Goal: Transaction & Acquisition: Book appointment/travel/reservation

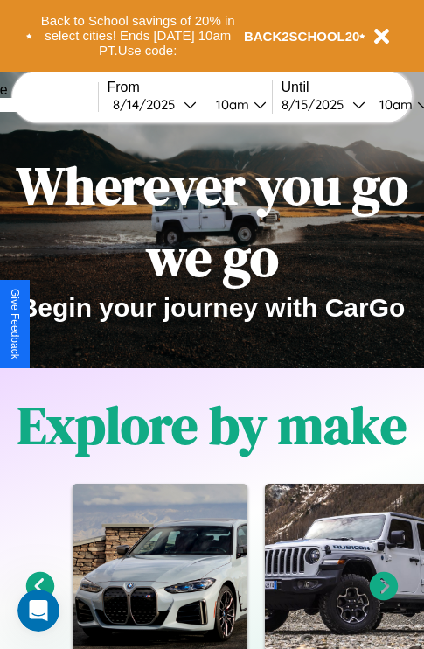
scroll to position [269, 0]
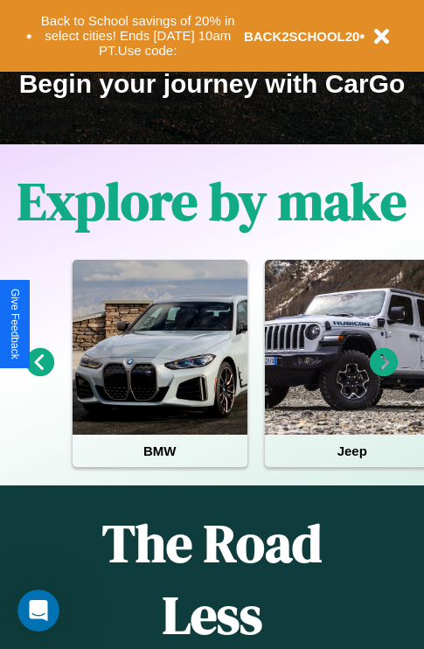
click at [39, 374] on icon at bounding box center [40, 362] width 29 height 29
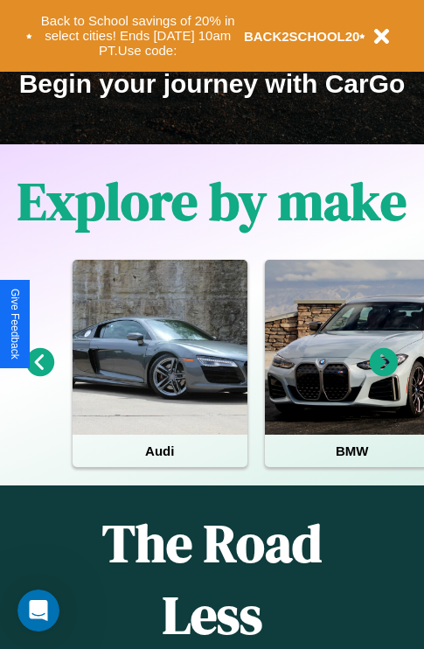
click at [39, 374] on icon at bounding box center [40, 362] width 29 height 29
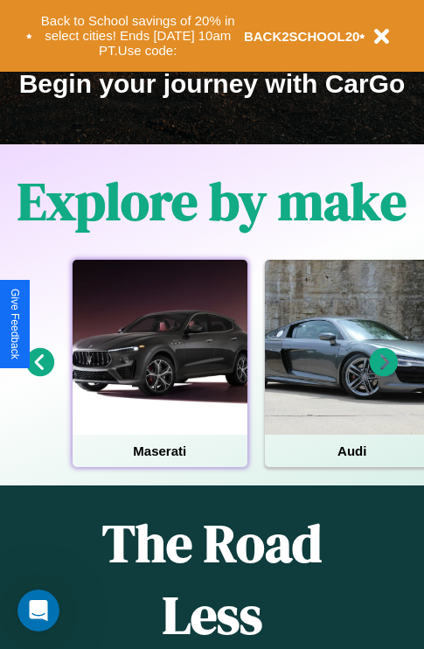
click at [159, 374] on div at bounding box center [160, 347] width 175 height 175
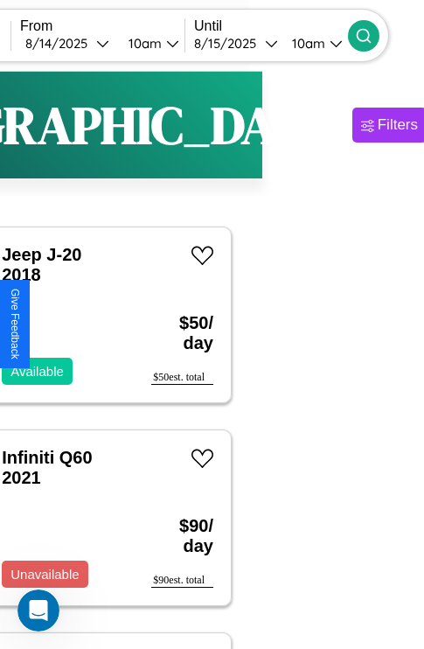
type input "******"
click at [372, 35] on icon at bounding box center [363, 35] width 17 height 17
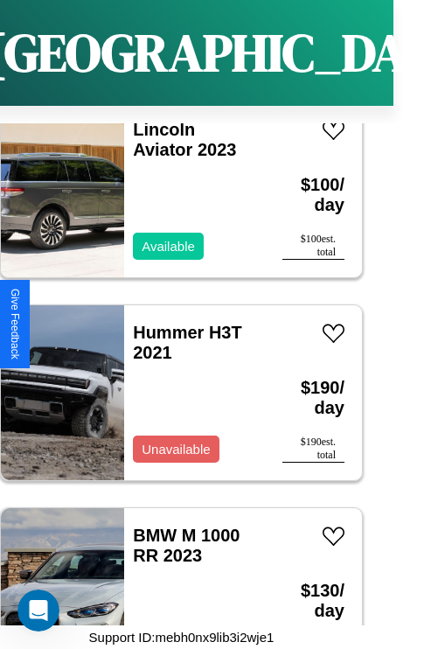
scroll to position [12032, 0]
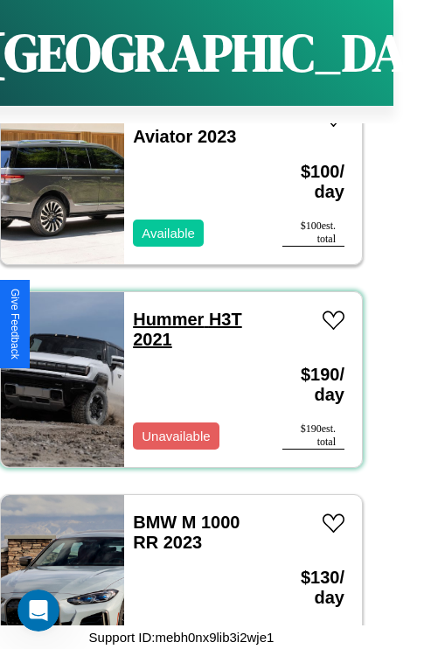
click at [163, 309] on link "Hummer H3T 2021" at bounding box center [187, 328] width 109 height 39
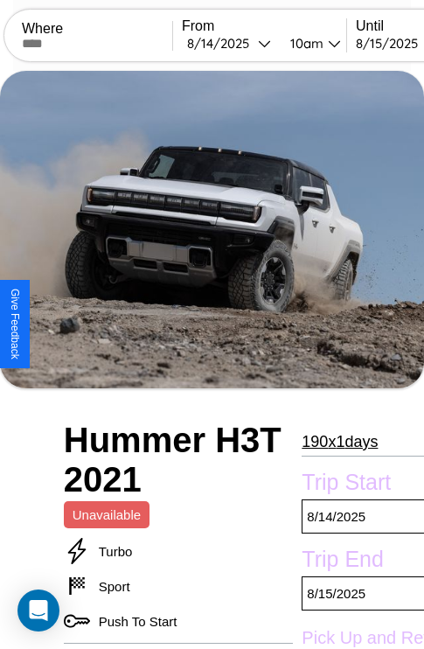
scroll to position [668, 52]
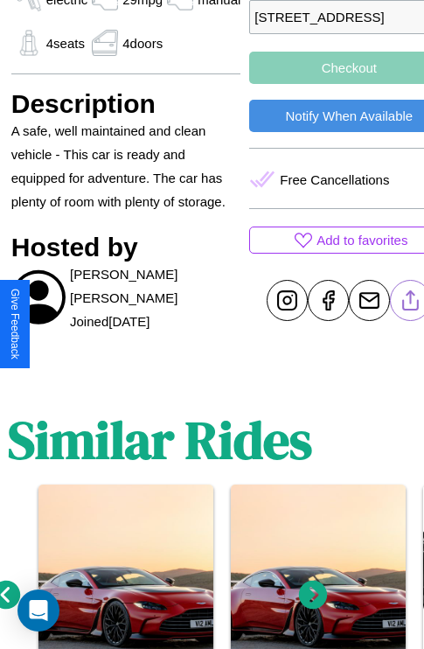
click at [411, 303] on line at bounding box center [411, 297] width 0 height 12
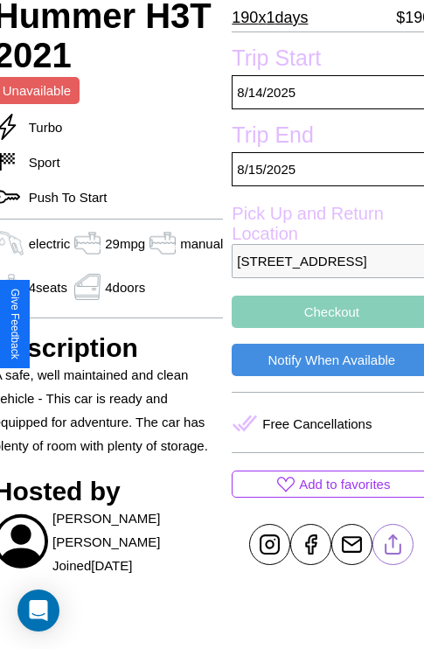
scroll to position [435, 70]
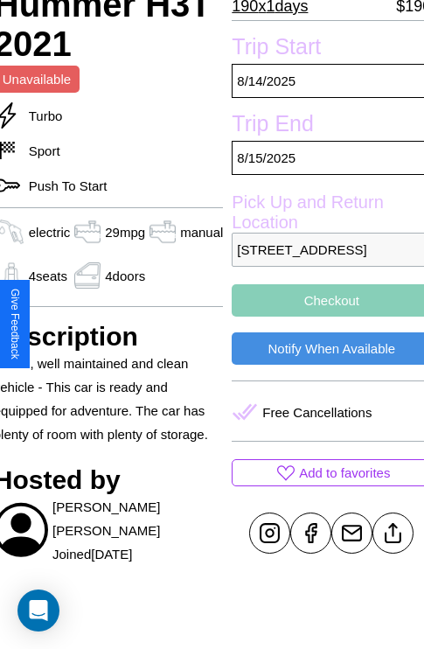
click at [324, 316] on button "Checkout" at bounding box center [331, 300] width 199 height 32
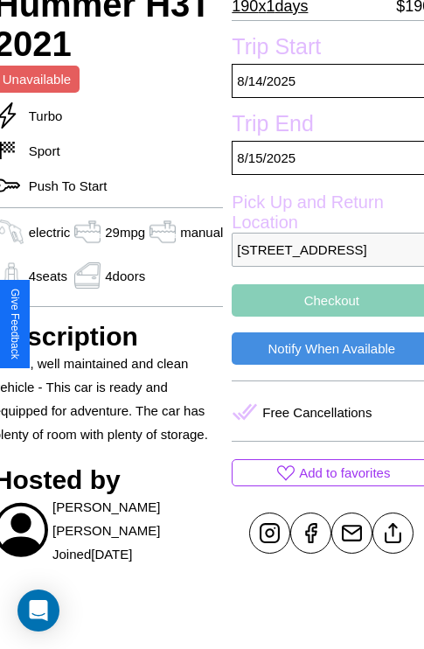
click at [324, 316] on button "Checkout" at bounding box center [331, 300] width 199 height 32
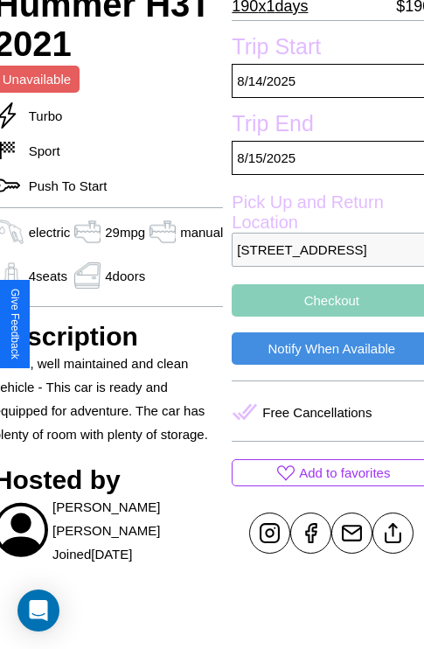
click at [324, 316] on button "Checkout" at bounding box center [331, 300] width 199 height 32
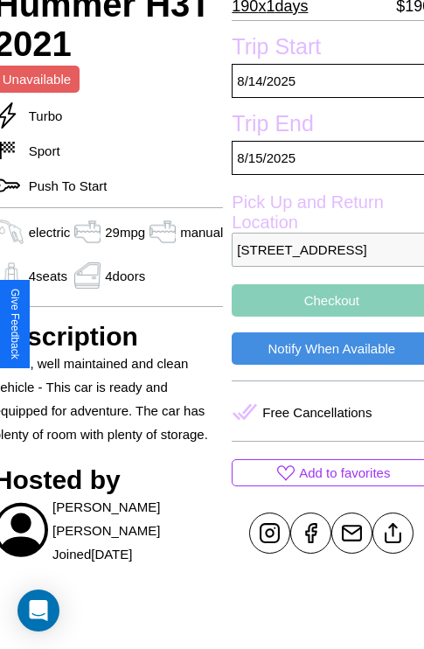
click at [324, 316] on button "Checkout" at bounding box center [331, 300] width 199 height 32
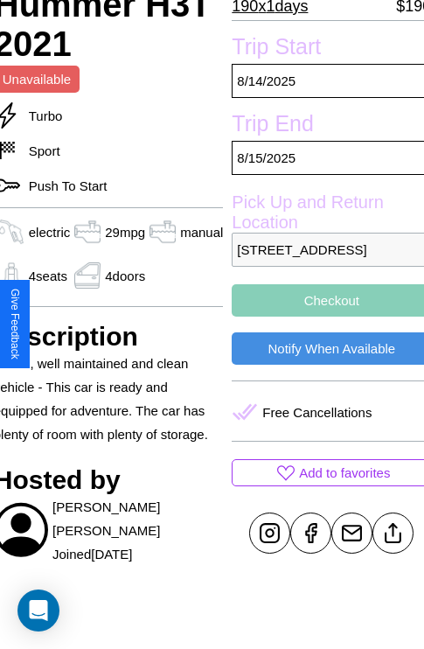
click at [324, 316] on button "Checkout" at bounding box center [331, 300] width 199 height 32
